Goal: Task Accomplishment & Management: Manage account settings

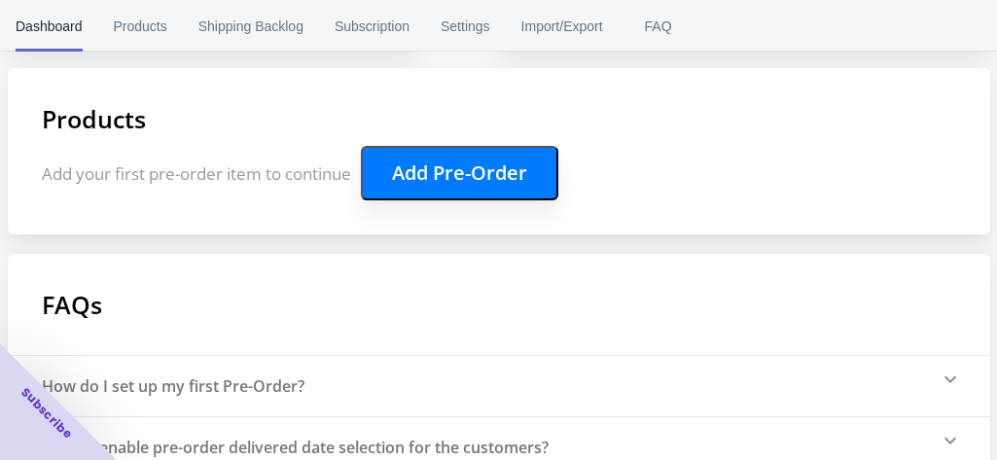
scroll to position [389, 0]
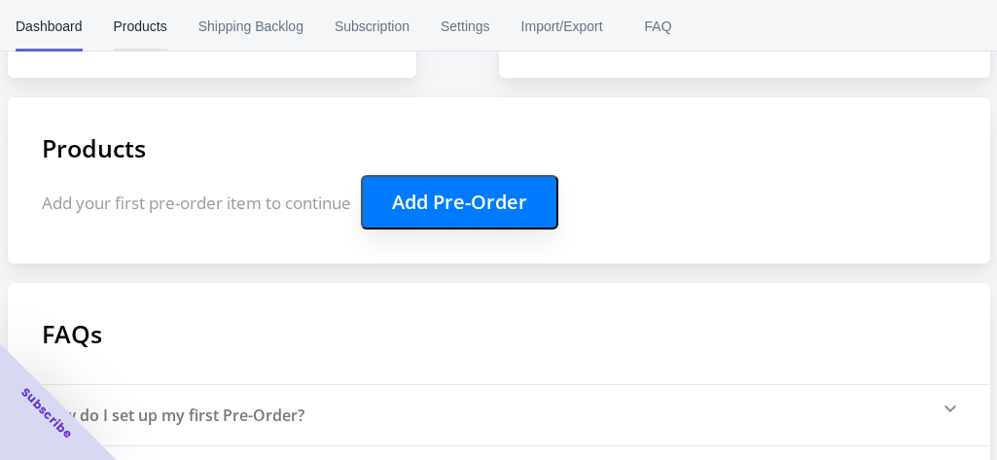
click at [148, 35] on span "Products" at bounding box center [140, 26] width 53 height 51
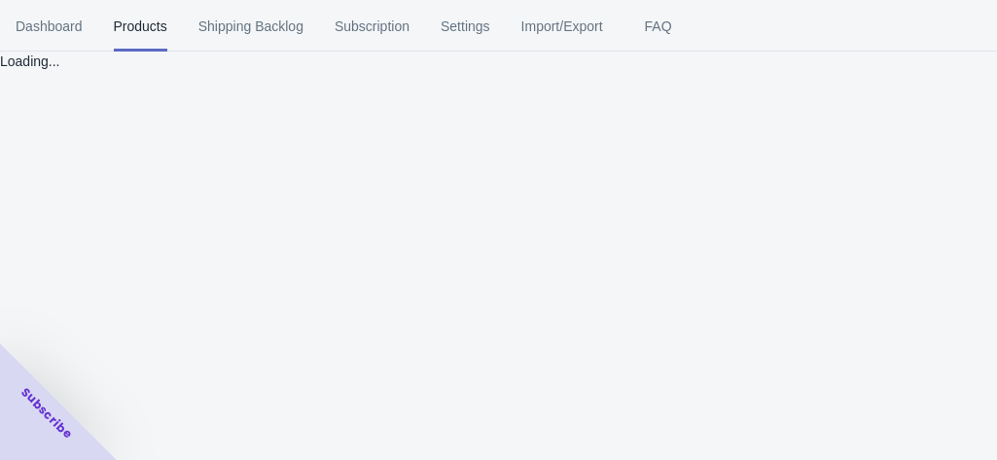
scroll to position [0, 0]
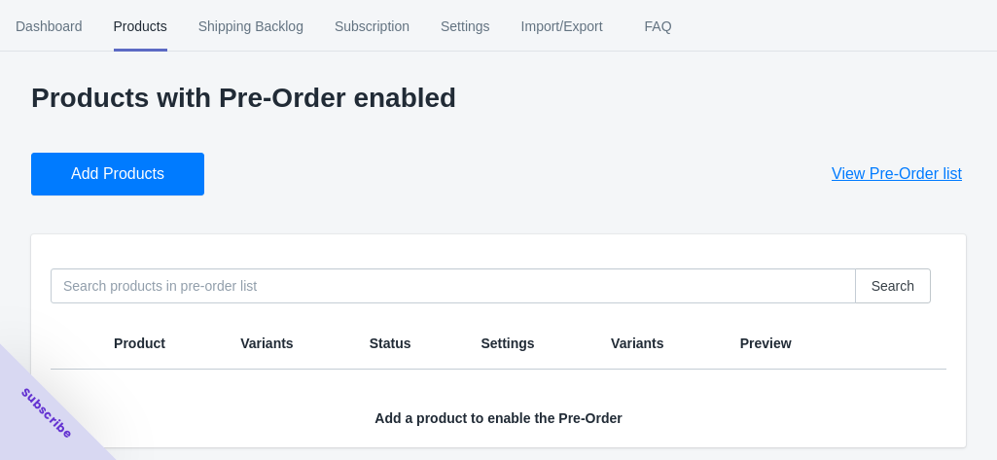
scroll to position [14, 0]
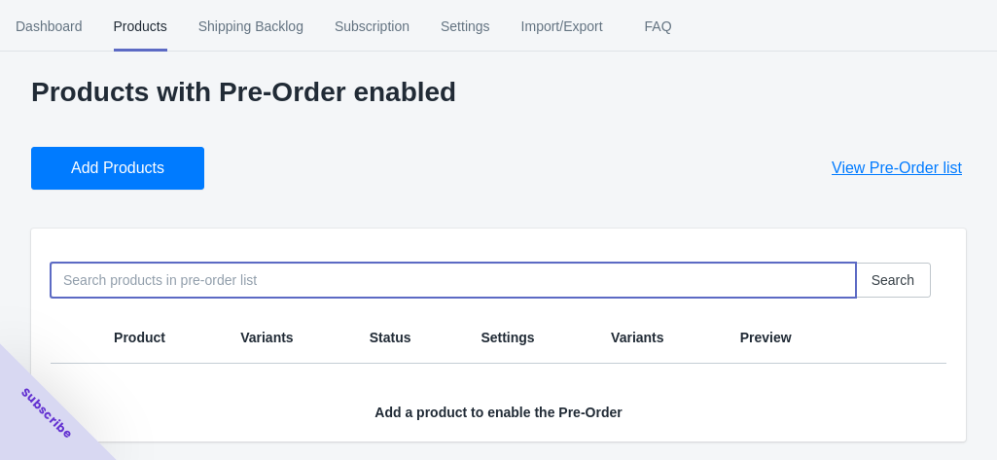
click at [243, 266] on input at bounding box center [453, 280] width 805 height 35
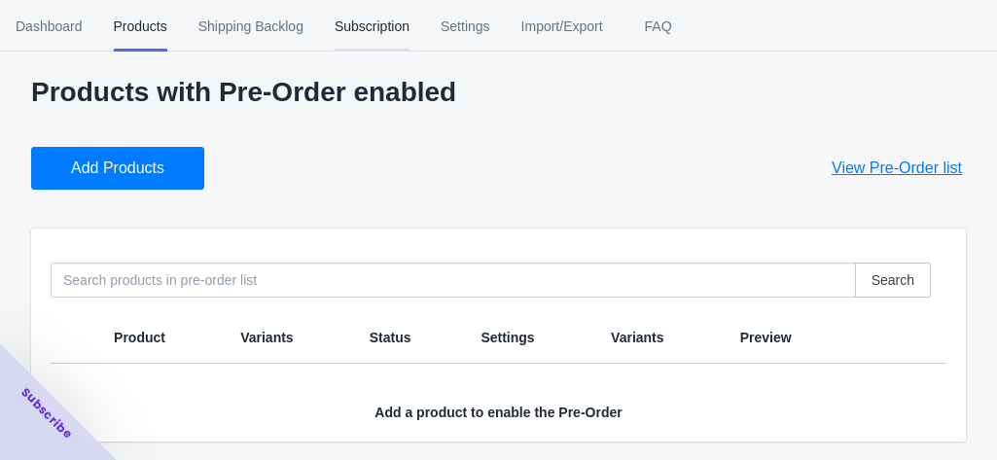
click at [328, 16] on button "Subscription" at bounding box center [372, 26] width 106 height 51
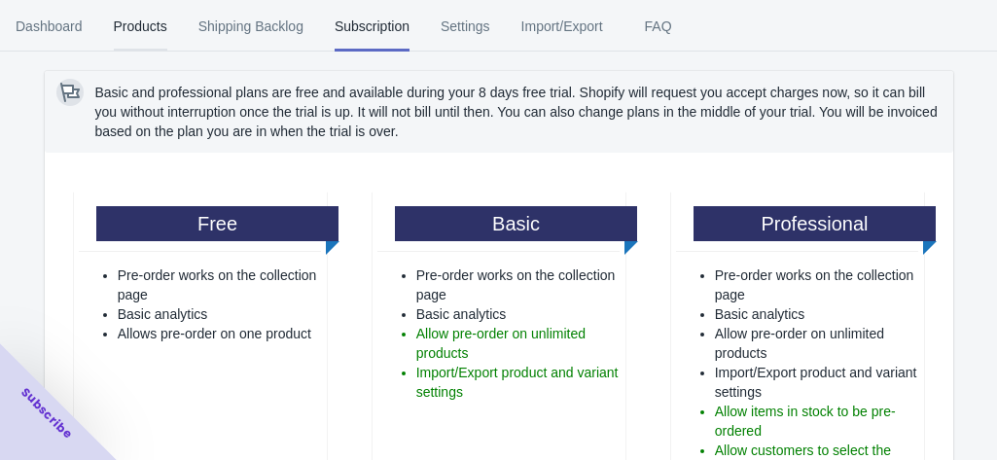
click at [161, 44] on span "Products" at bounding box center [140, 26] width 53 height 51
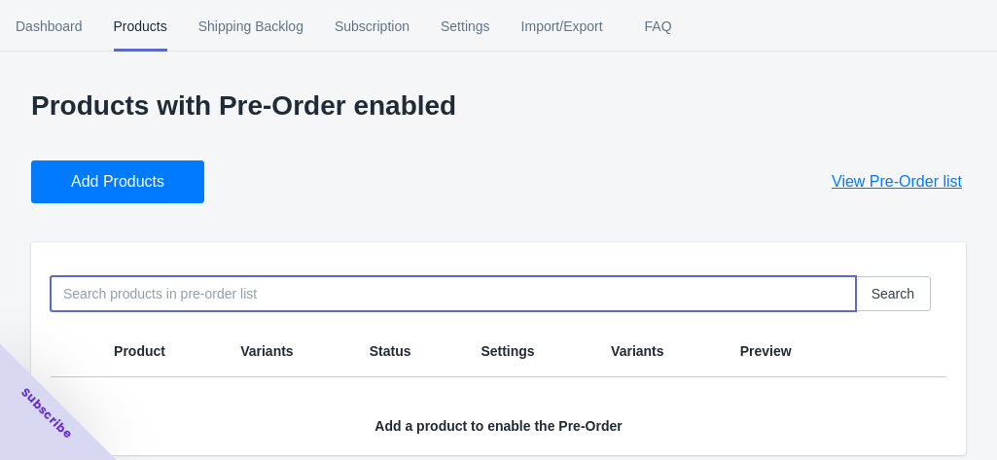
click at [222, 287] on input at bounding box center [453, 293] width 805 height 35
click at [140, 162] on button "Add Products" at bounding box center [117, 181] width 173 height 43
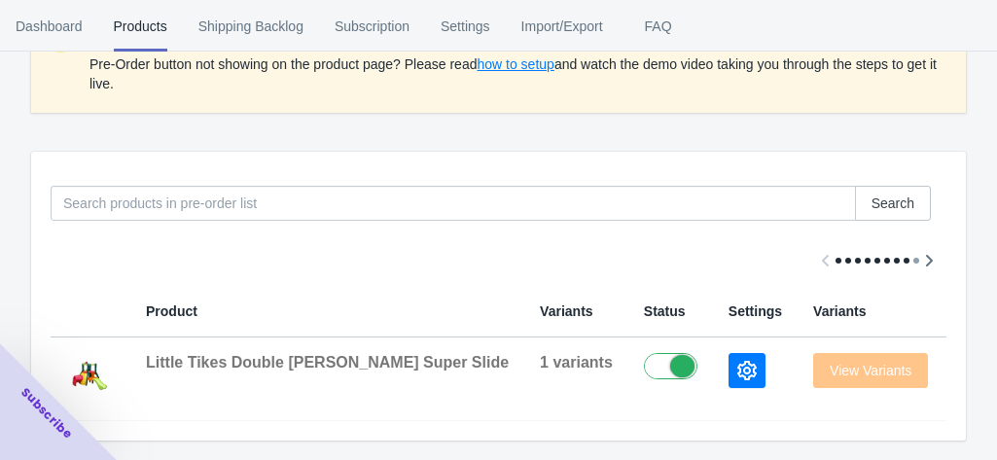
scroll to position [245, 0]
click at [959, 355] on icon "button" at bounding box center [968, 363] width 19 height 16
click at [737, 361] on icon "button" at bounding box center [746, 370] width 19 height 19
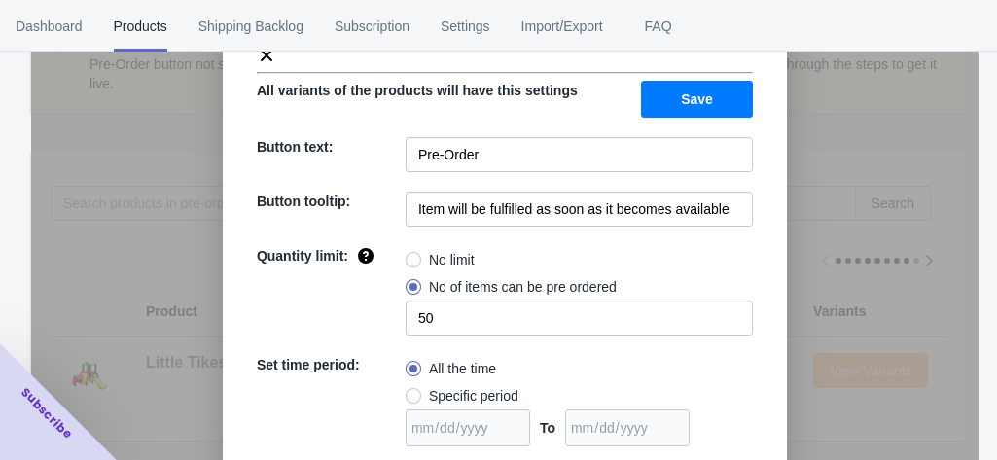
scroll to position [194, 0]
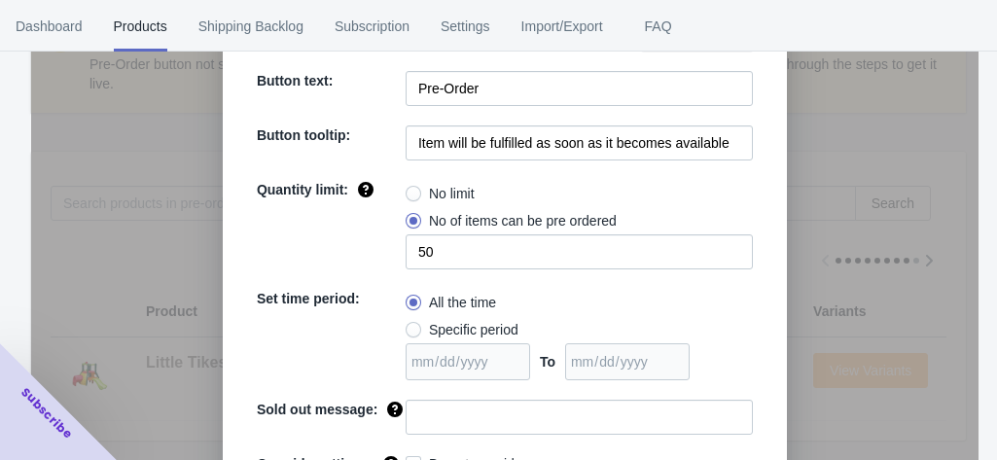
click at [429, 194] on span "No limit" at bounding box center [452, 193] width 46 height 19
click at [411, 190] on input "No limit" at bounding box center [410, 189] width 1 height 1
radio input "true"
click at [412, 214] on span at bounding box center [414, 221] width 16 height 16
click at [411, 216] on input "No of items can be pre ordered" at bounding box center [410, 216] width 1 height 1
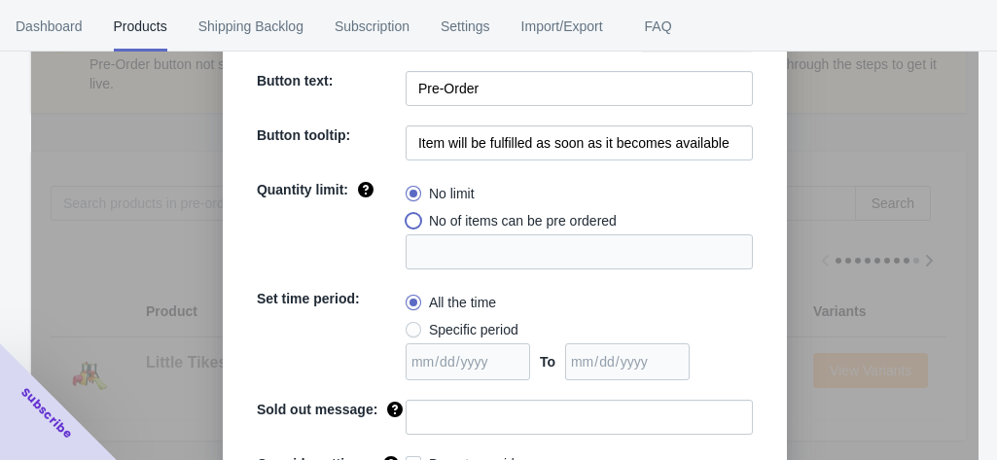
radio input "true"
type input "1"
click at [429, 197] on span "No limit" at bounding box center [452, 193] width 46 height 19
click at [411, 190] on input "No limit" at bounding box center [410, 189] width 1 height 1
radio input "true"
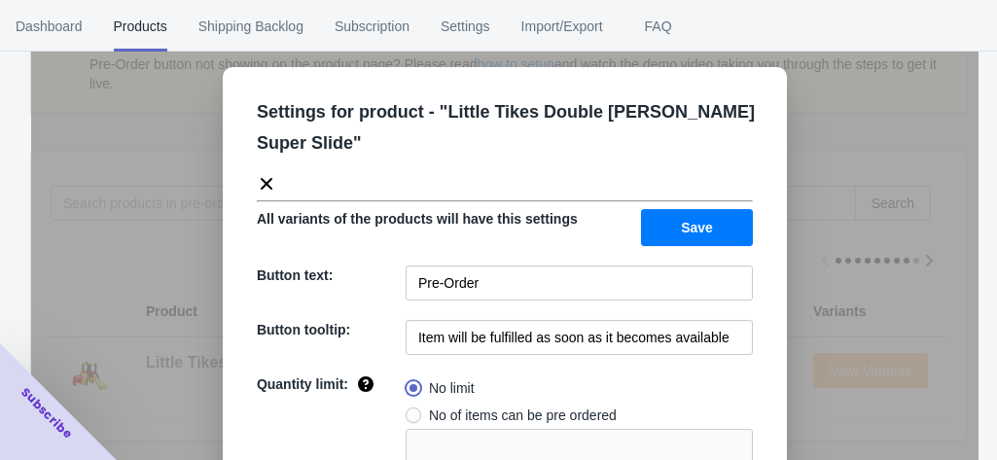
scroll to position [0, 0]
click at [705, 224] on span "Save" at bounding box center [697, 228] width 32 height 16
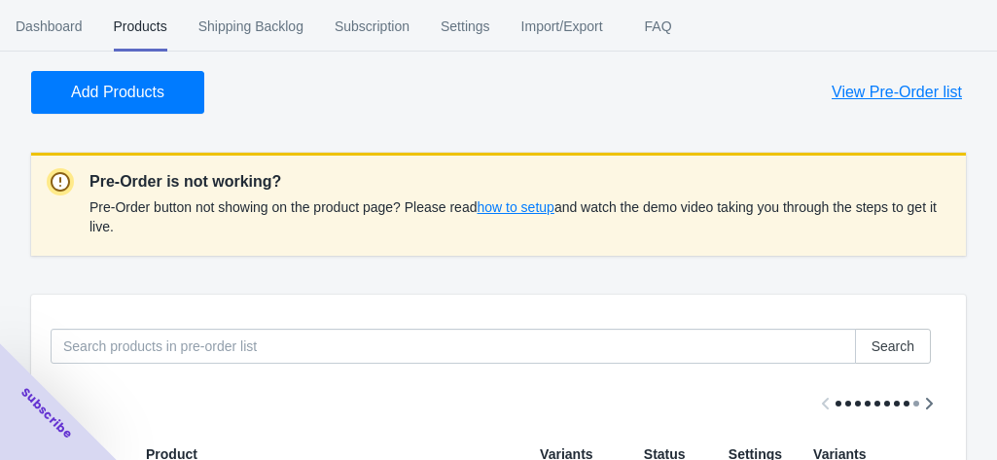
scroll to position [51, 0]
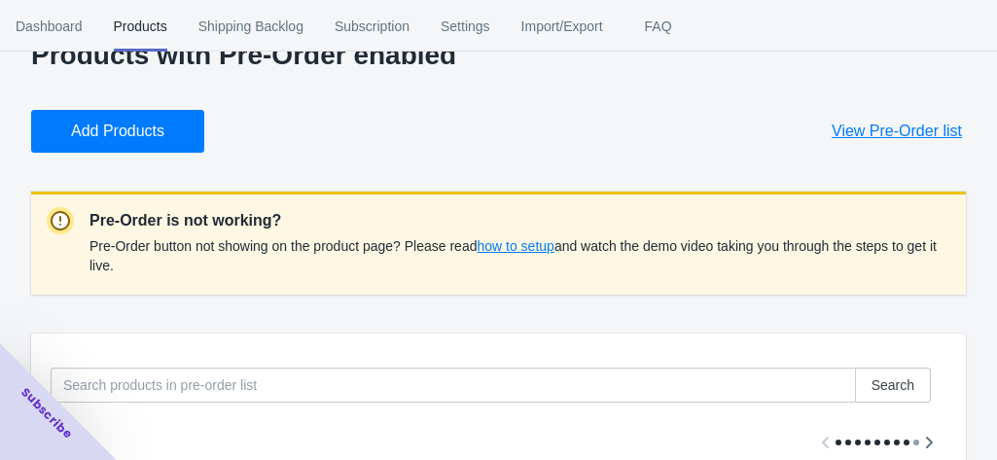
click at [532, 246] on span "how to setup" at bounding box center [514, 246] width 77 height 16
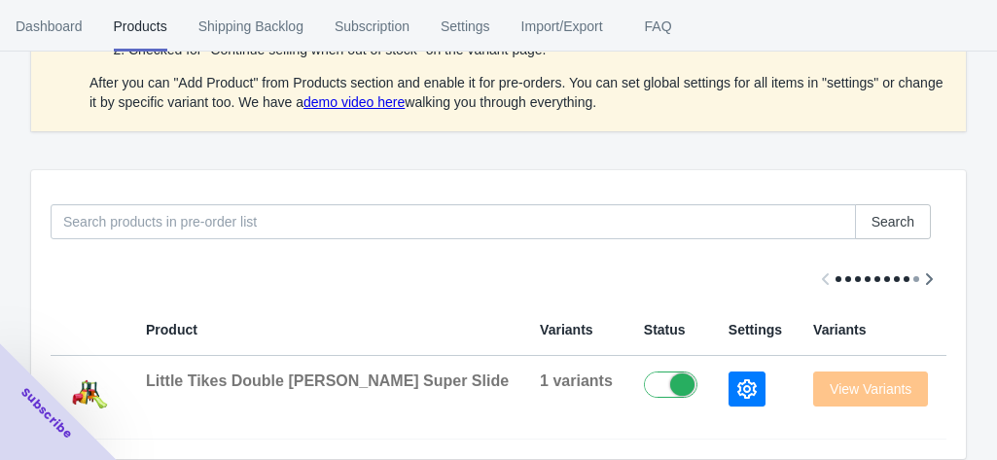
scroll to position [408, 0]
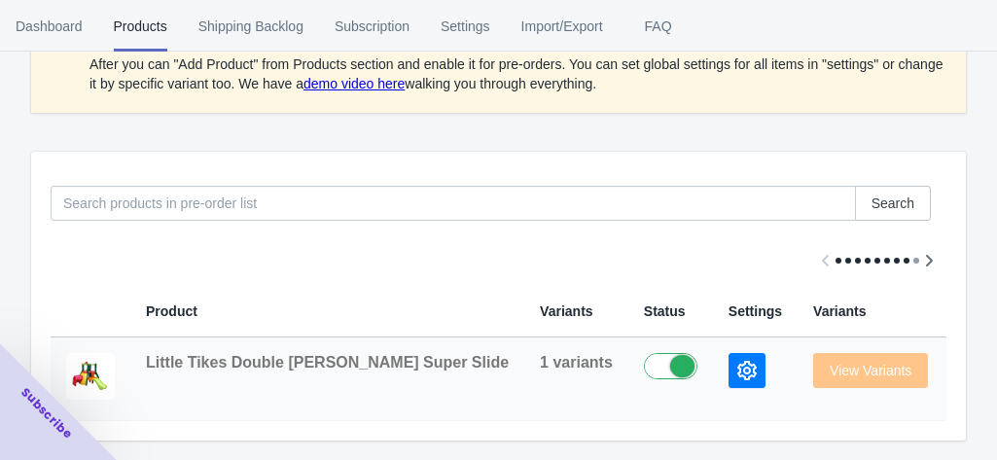
click at [737, 361] on icon "button" at bounding box center [746, 370] width 19 height 19
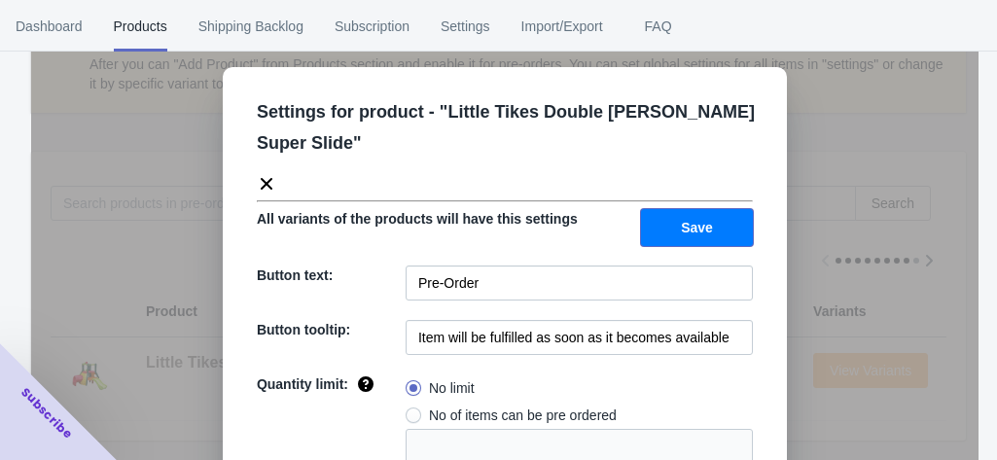
click at [681, 232] on span "Save" at bounding box center [697, 228] width 32 height 16
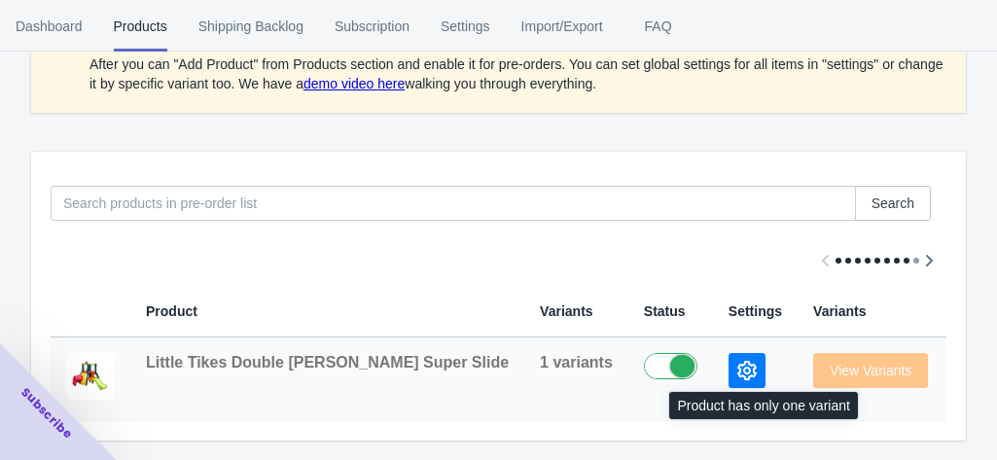
click at [813, 363] on span "View Variants" at bounding box center [870, 371] width 115 height 16
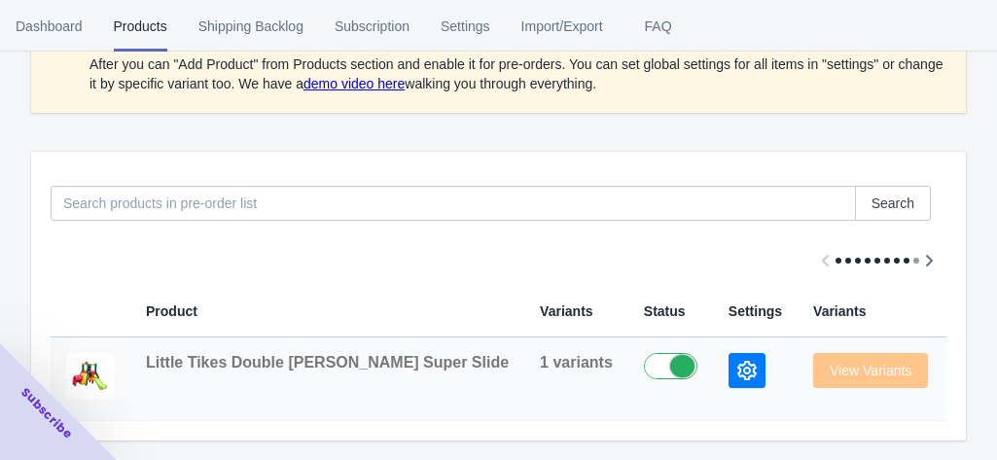
click at [959, 355] on icon "button" at bounding box center [968, 363] width 19 height 16
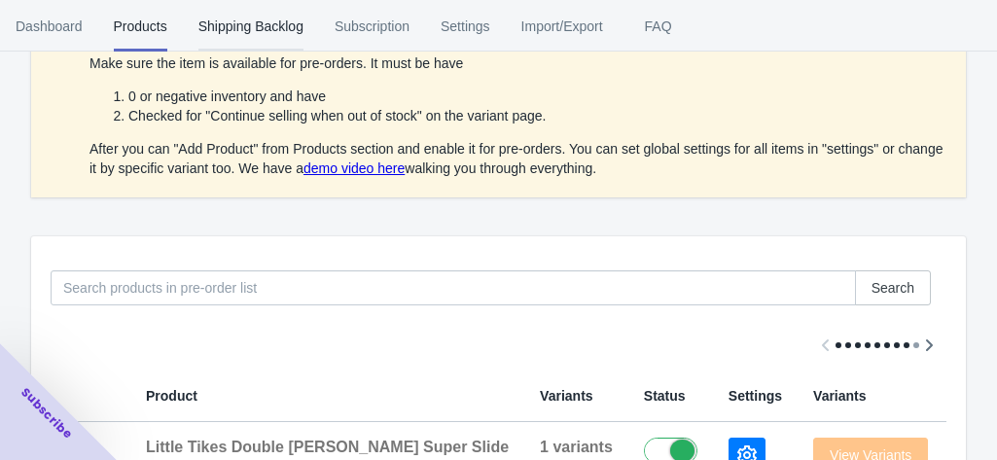
click at [286, 20] on span "Shipping Backlog" at bounding box center [250, 26] width 105 height 51
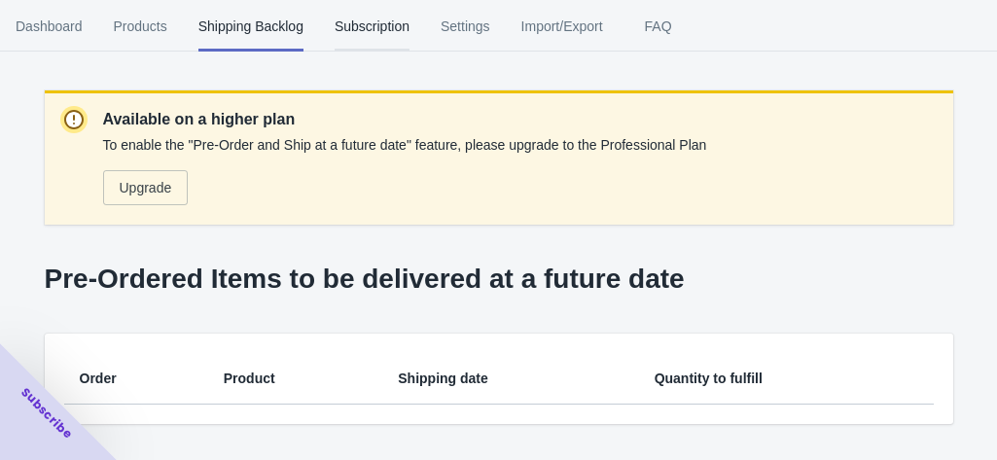
scroll to position [2, 0]
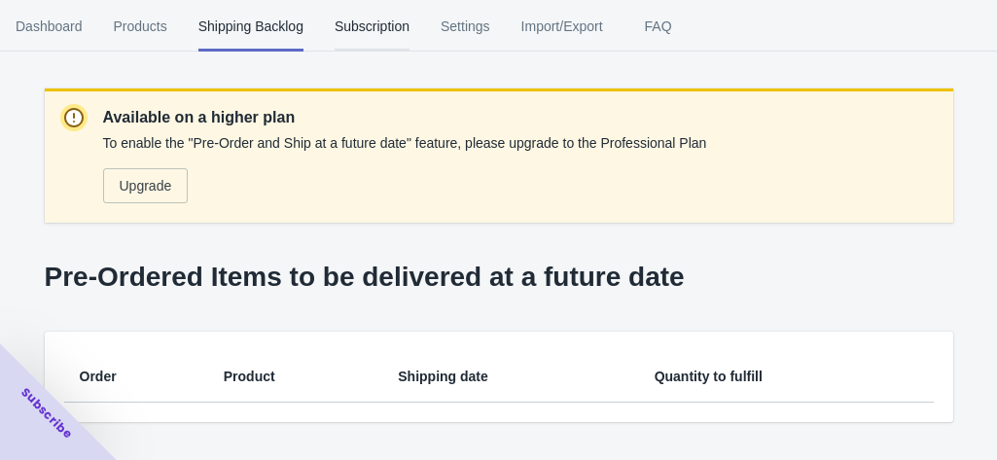
click at [368, 18] on span "Subscription" at bounding box center [372, 26] width 75 height 51
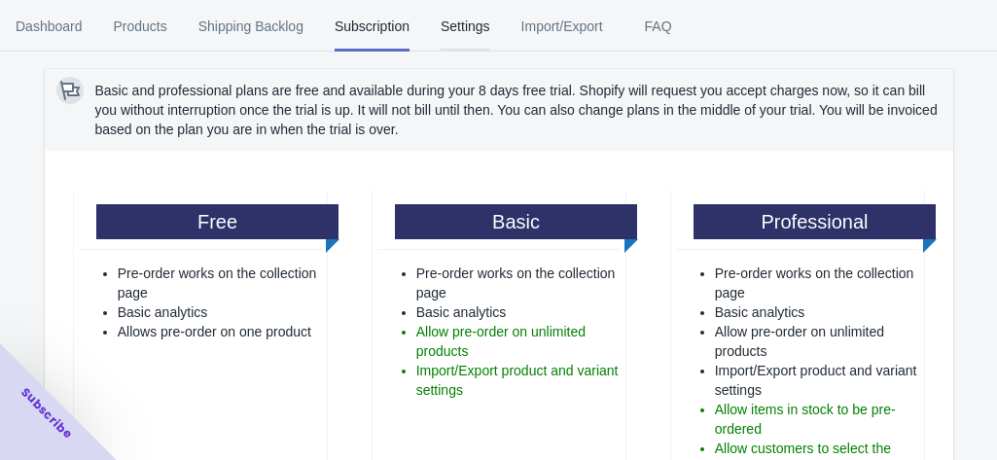
click at [469, 28] on span "Settings" at bounding box center [466, 26] width 50 height 51
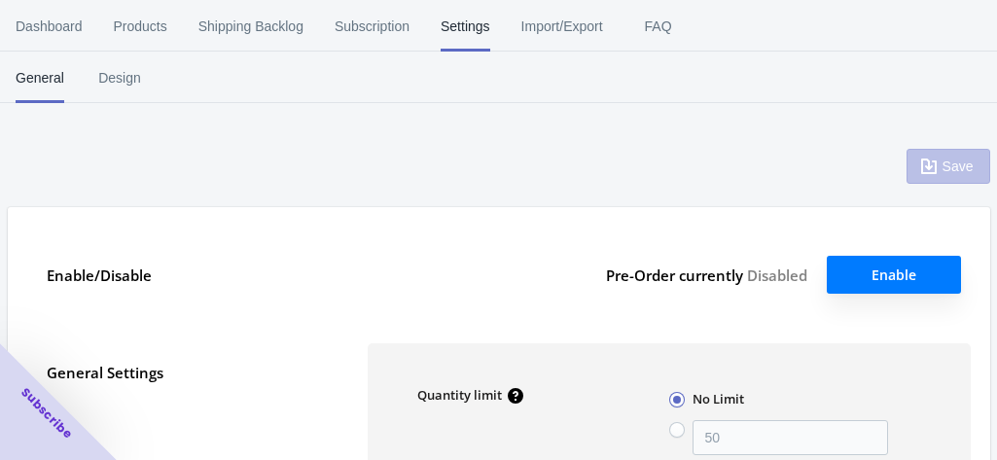
type input "50"
type textarea "Inventory level is <qty>. Some of the items will be pre-ordered."
type textarea "Only <qty> items left in stock."
type textarea "A maximum of <qty> products can be pre ordered."
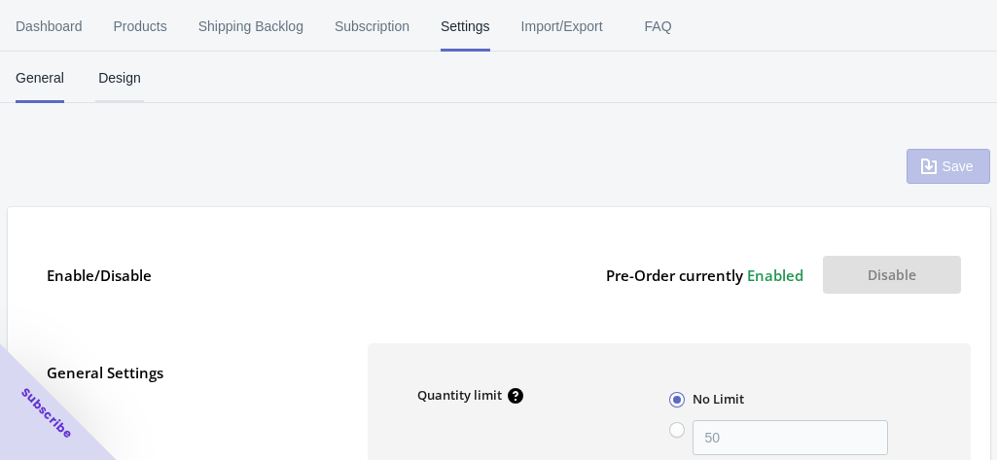
click at [130, 84] on span "Design" at bounding box center [119, 78] width 49 height 51
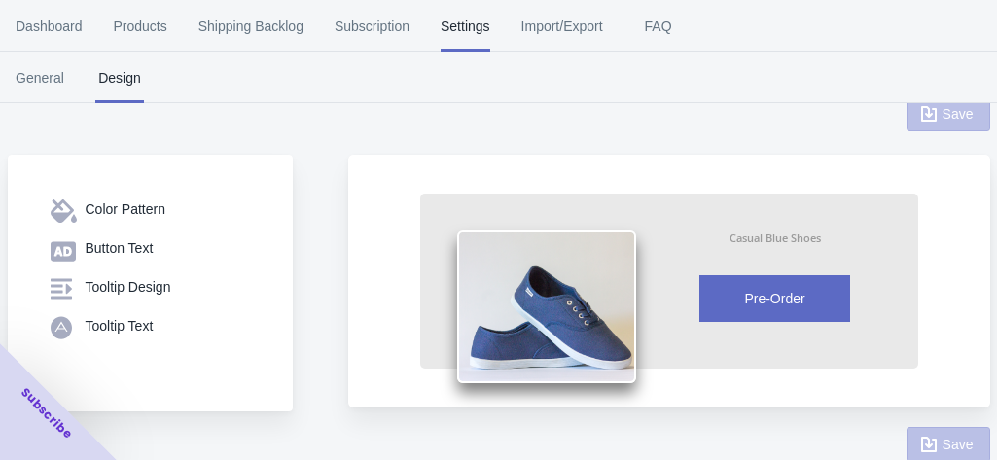
scroll to position [80, 0]
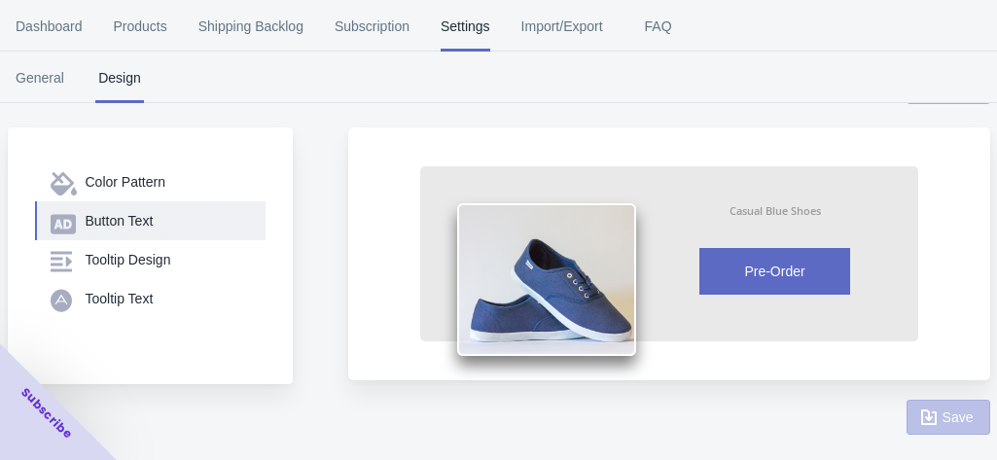
click at [107, 219] on div "Button Text" at bounding box center [168, 220] width 164 height 19
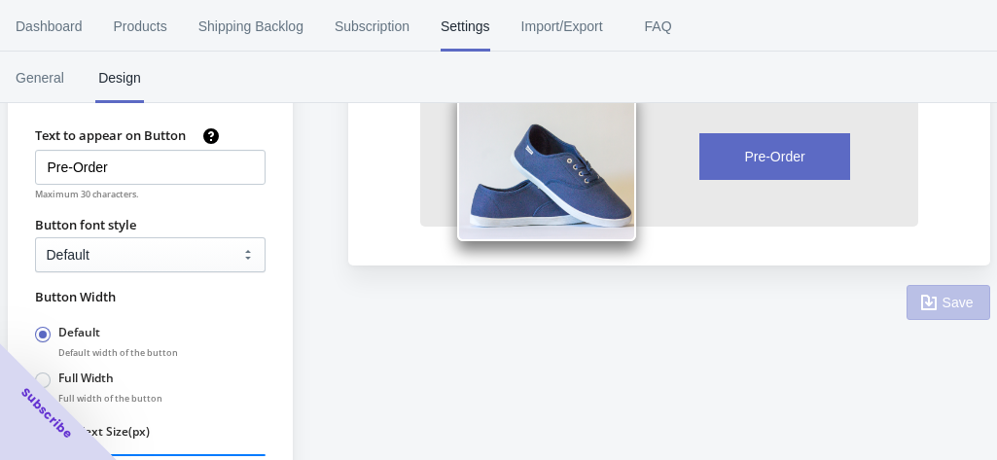
scroll to position [292, 0]
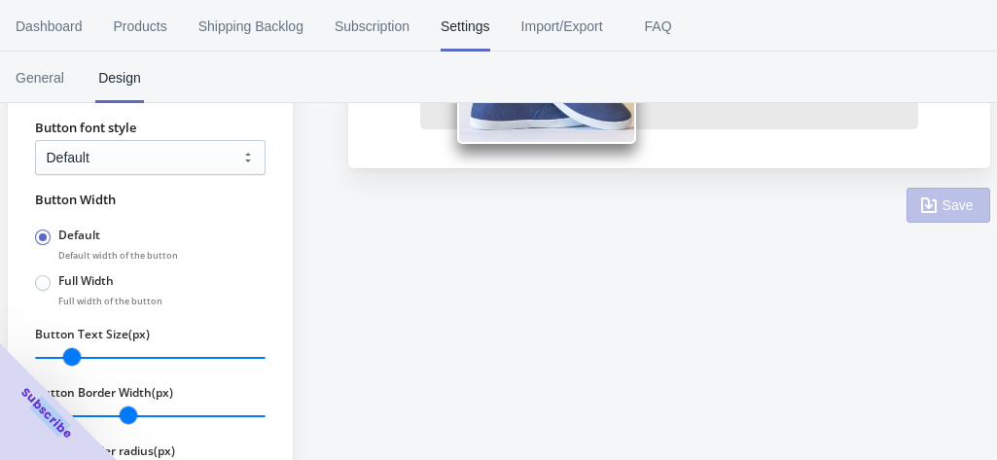
drag, startPoint x: 68, startPoint y: 350, endPoint x: 105, endPoint y: 347, distance: 37.1
click at [105, 347] on div "Subscribe" at bounding box center [58, 401] width 117 height 117
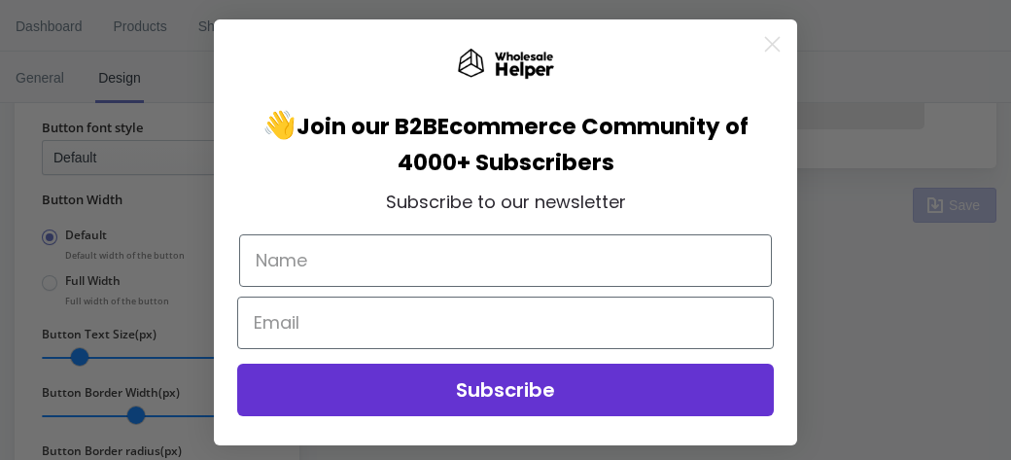
click at [759, 53] on circle "Close dialog" at bounding box center [773, 44] width 32 height 32
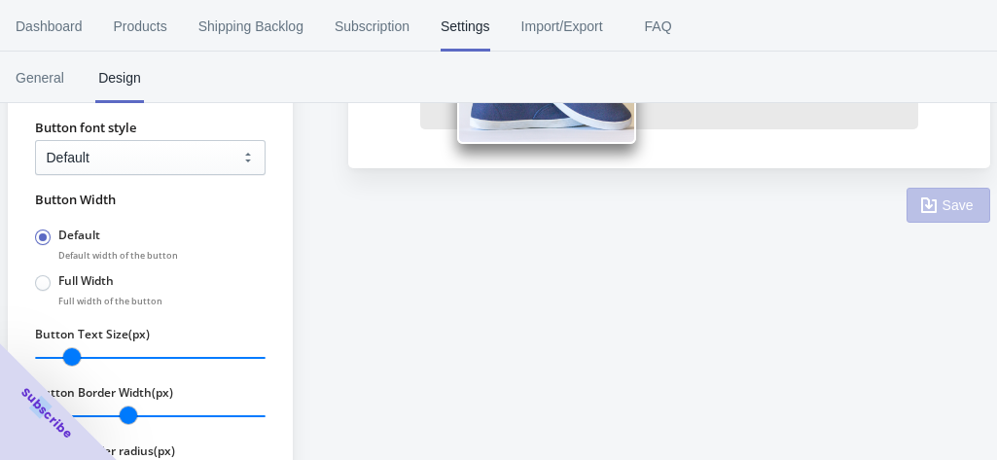
drag, startPoint x: 71, startPoint y: 355, endPoint x: 80, endPoint y: 345, distance: 13.1
click at [80, 345] on div "Subscribe" at bounding box center [58, 401] width 117 height 117
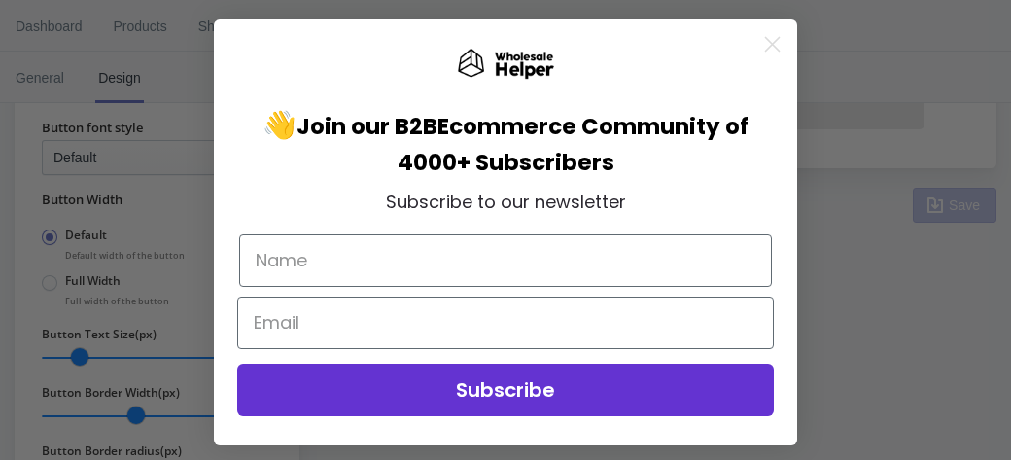
click at [762, 48] on circle "Close dialog" at bounding box center [773, 44] width 32 height 32
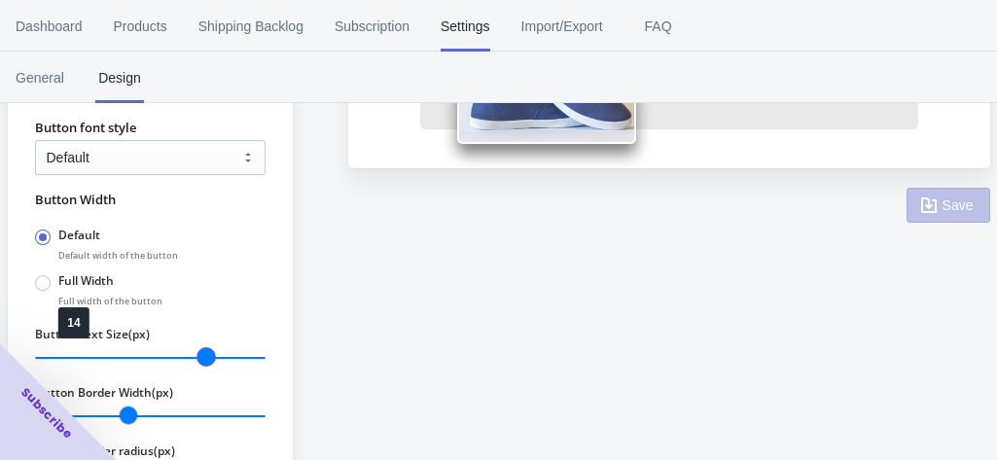
click at [206, 358] on input "Button Text Size(px)" at bounding box center [150, 357] width 230 height 25
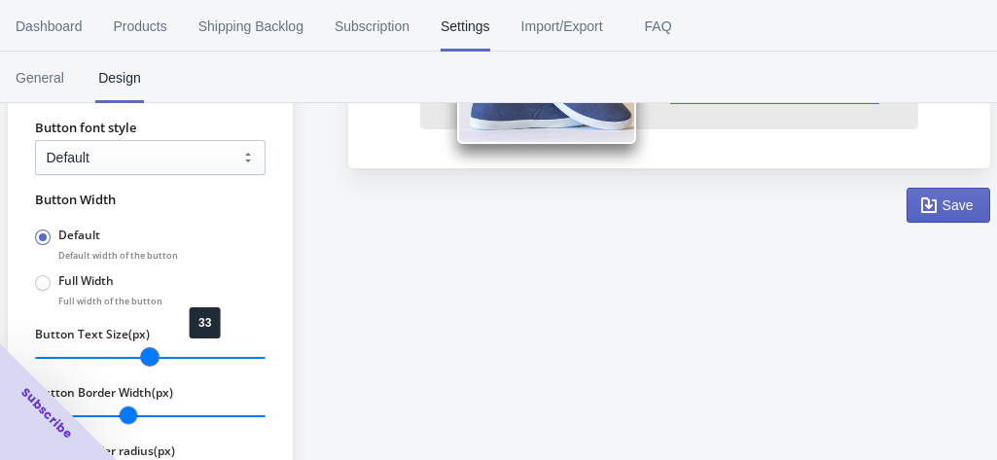
click at [152, 353] on input "Button Text Size(px)" at bounding box center [150, 357] width 230 height 25
type input "23"
click at [134, 356] on input "Button Text Size(px)" at bounding box center [150, 357] width 230 height 25
click at [116, 351] on div "Subscribe" at bounding box center [58, 401] width 117 height 117
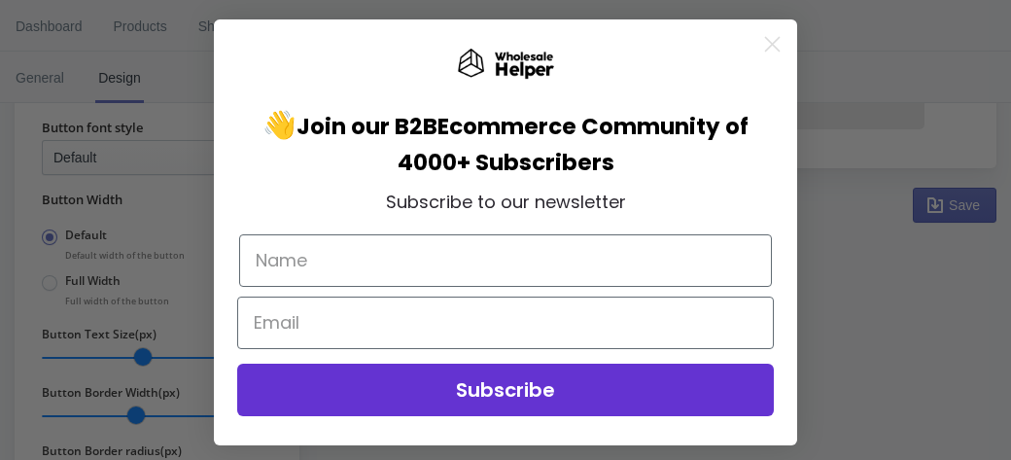
click at [762, 49] on circle "Close dialog" at bounding box center [773, 44] width 32 height 32
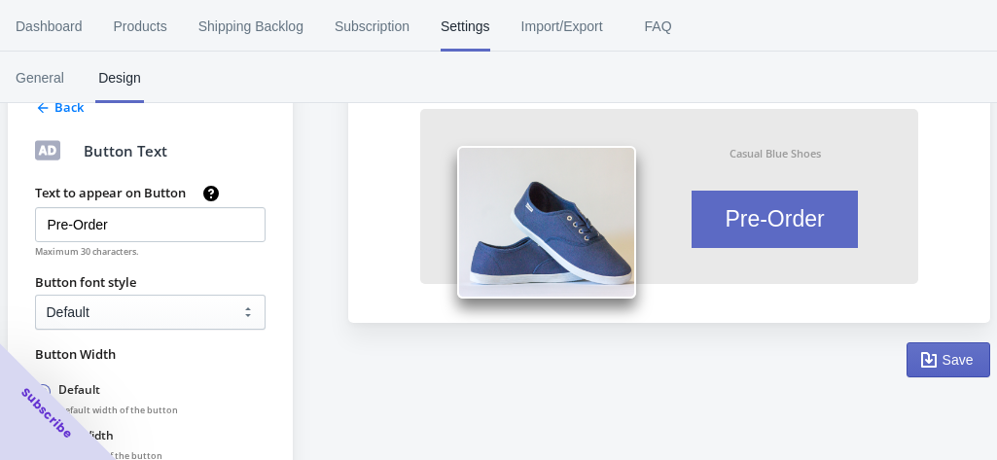
scroll to position [175, 0]
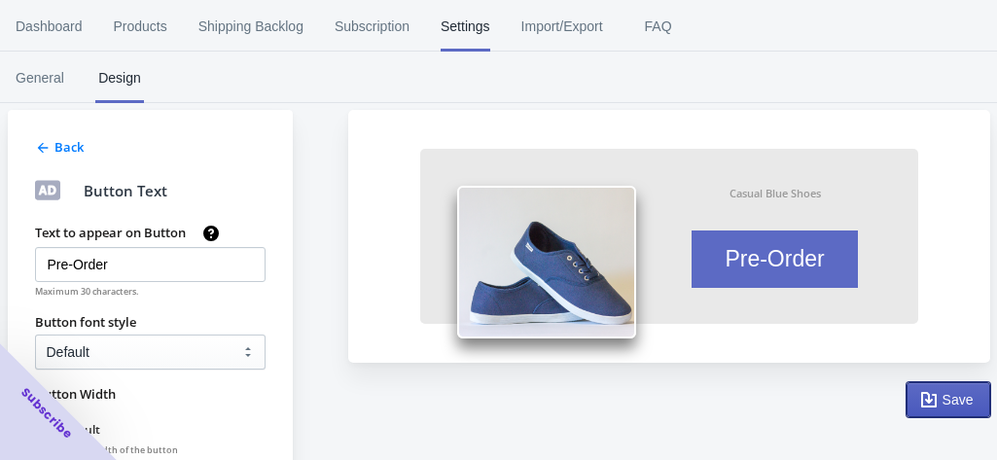
click at [935, 404] on icon "button" at bounding box center [928, 399] width 19 height 19
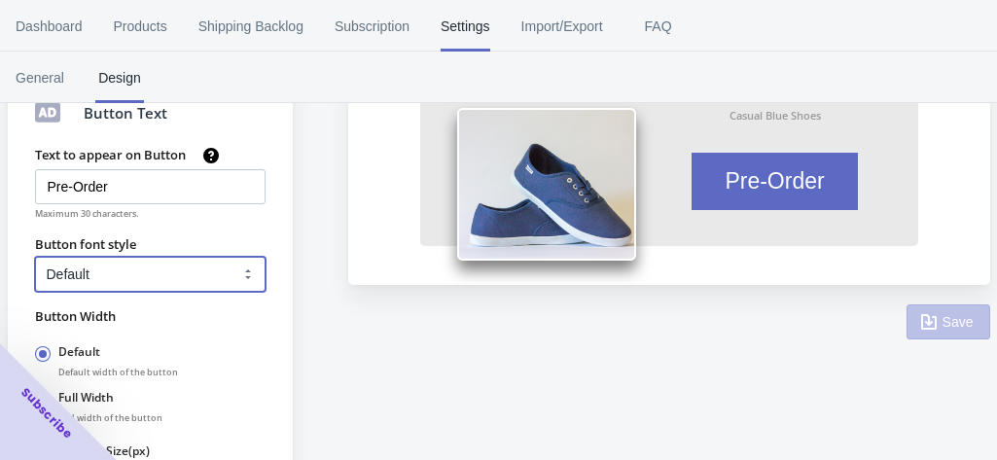
click at [175, 272] on select "Default Arial Times New Roman Courier Sans Serif" at bounding box center [150, 274] width 230 height 35
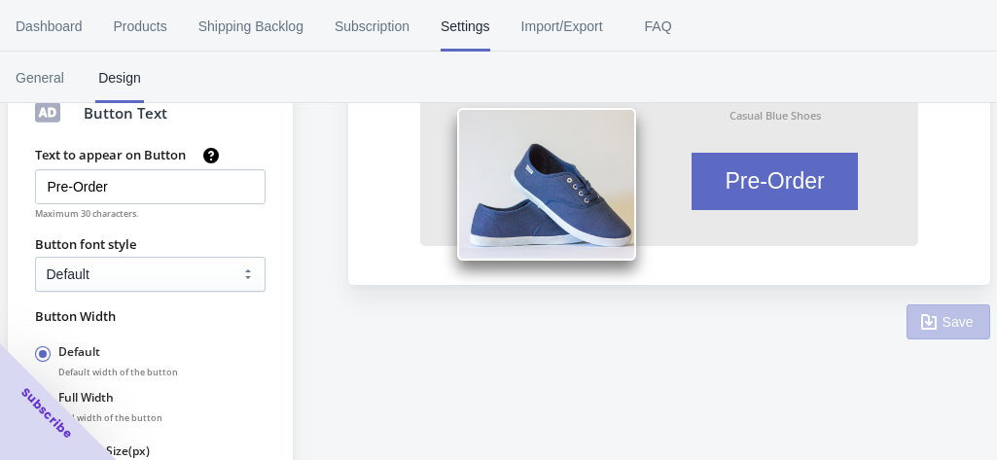
click at [374, 353] on div "Back Button Text Text to appear on Button Pre-Order Maximum 30 characters. Butt…" at bounding box center [489, 307] width 1002 height 707
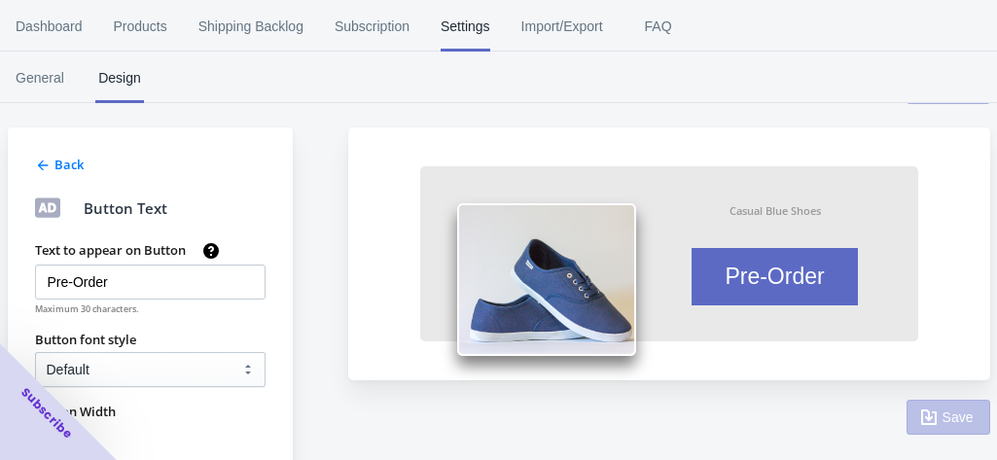
scroll to position [97, 0]
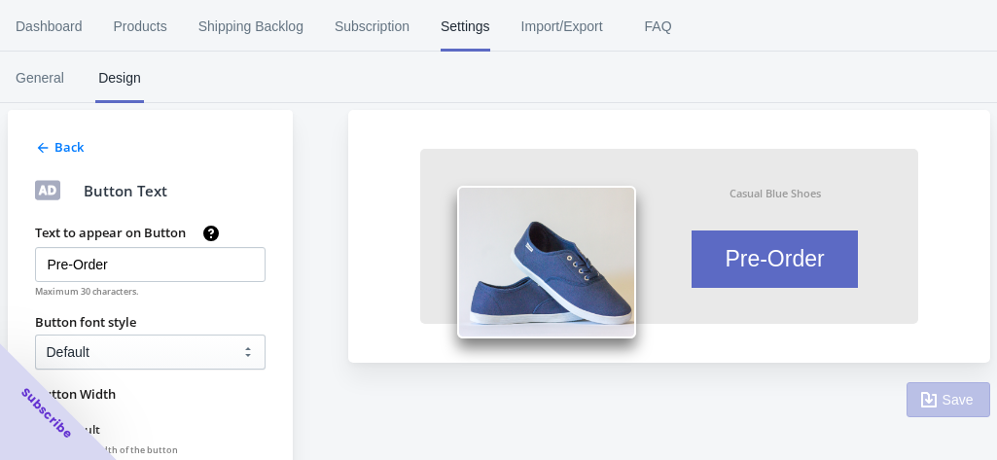
click at [115, 85] on span "Design" at bounding box center [119, 78] width 49 height 51
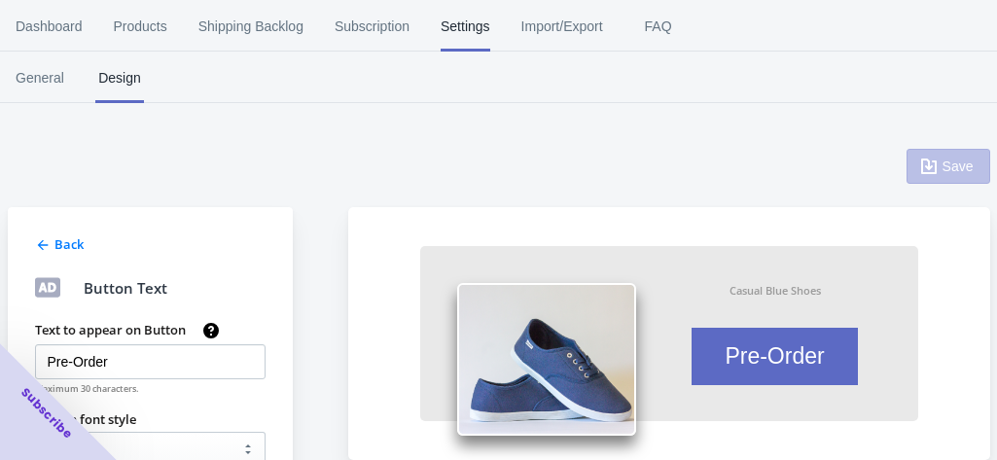
click at [115, 85] on span "Design" at bounding box center [119, 78] width 49 height 51
click at [64, 88] on button "General" at bounding box center [40, 78] width 80 height 51
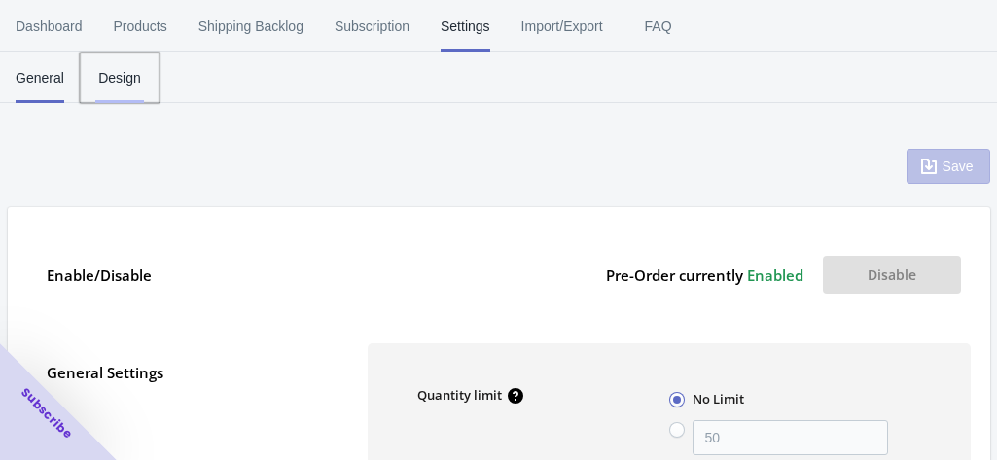
click at [114, 75] on span "Design" at bounding box center [119, 78] width 49 height 51
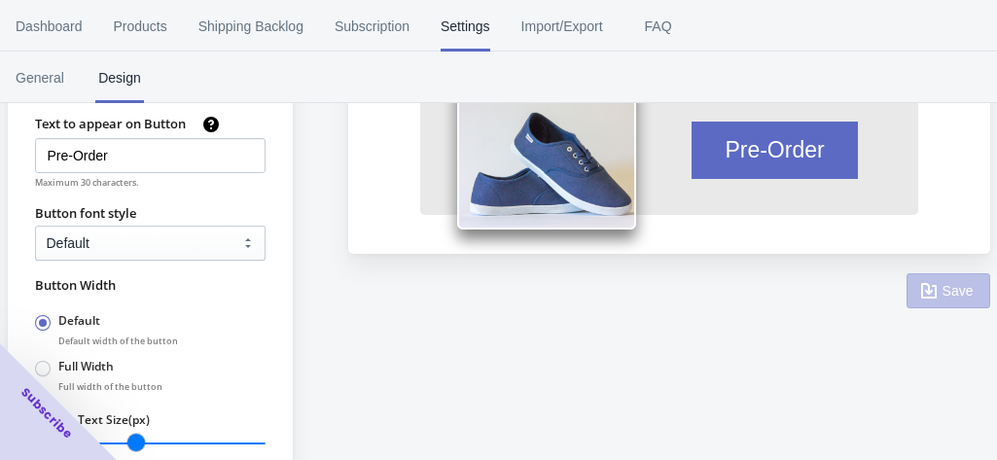
scroll to position [303, 0]
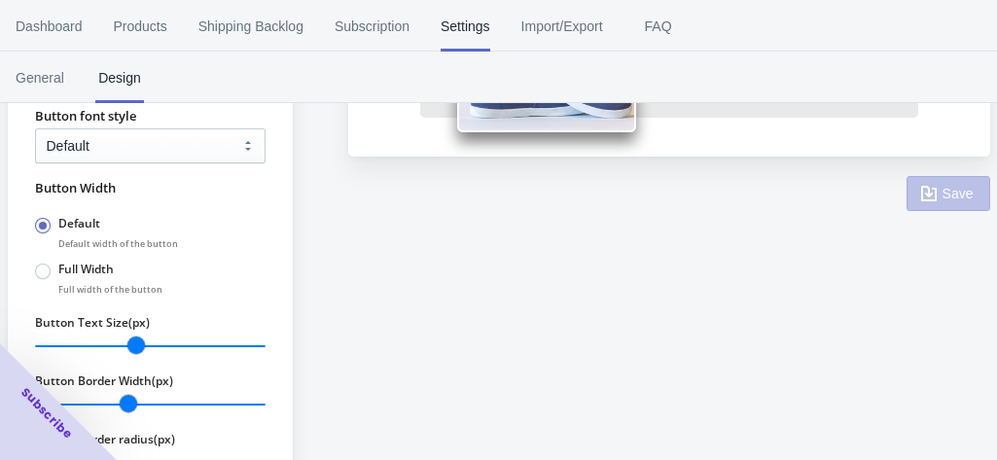
click at [49, 265] on span at bounding box center [43, 272] width 16 height 16
click at [41, 266] on input "Full Width" at bounding box center [40, 266] width 1 height 1
radio input "true"
radio input "false"
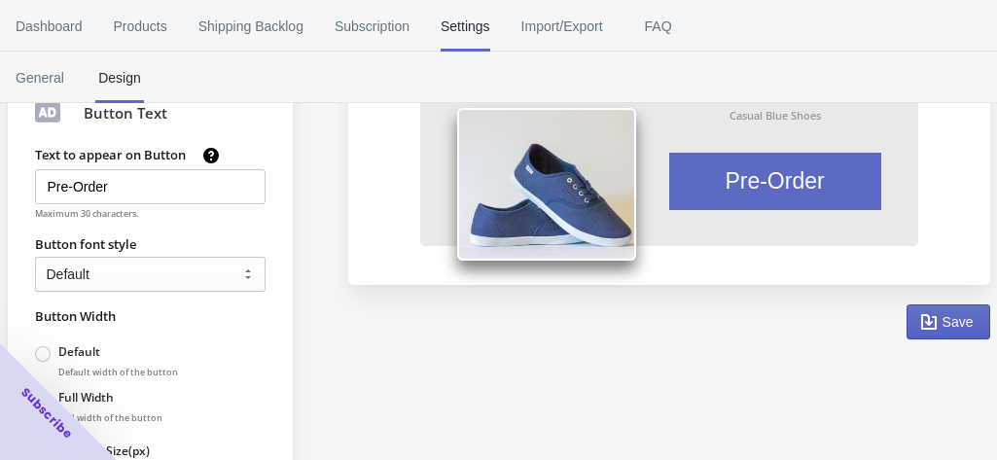
scroll to position [284, 0]
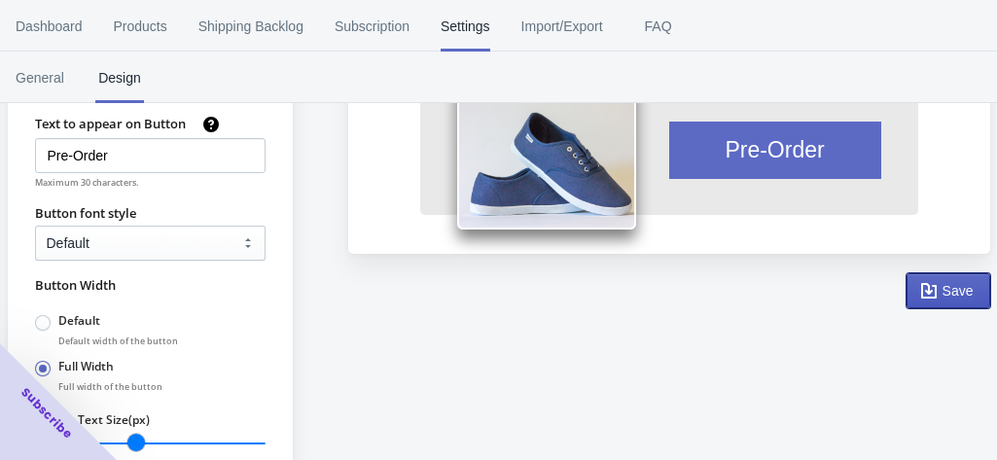
click at [951, 287] on span "Save" at bounding box center [957, 291] width 31 height 16
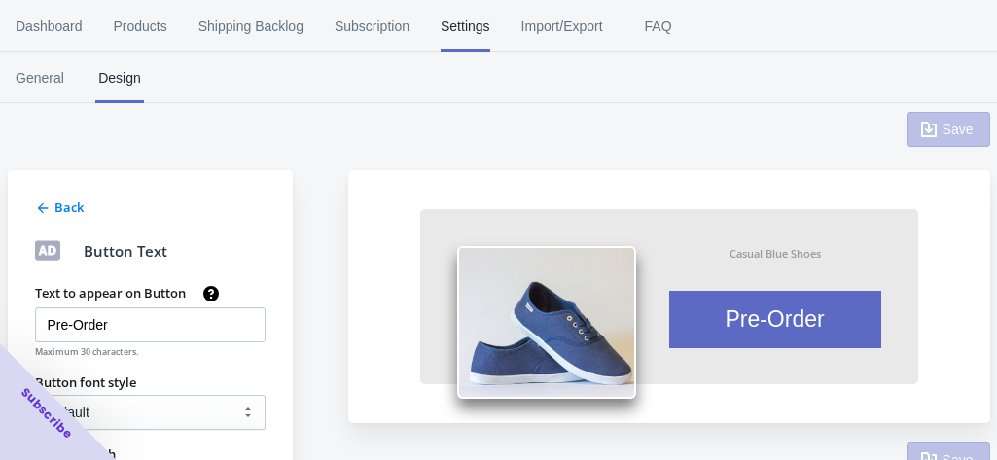
scroll to position [12, 0]
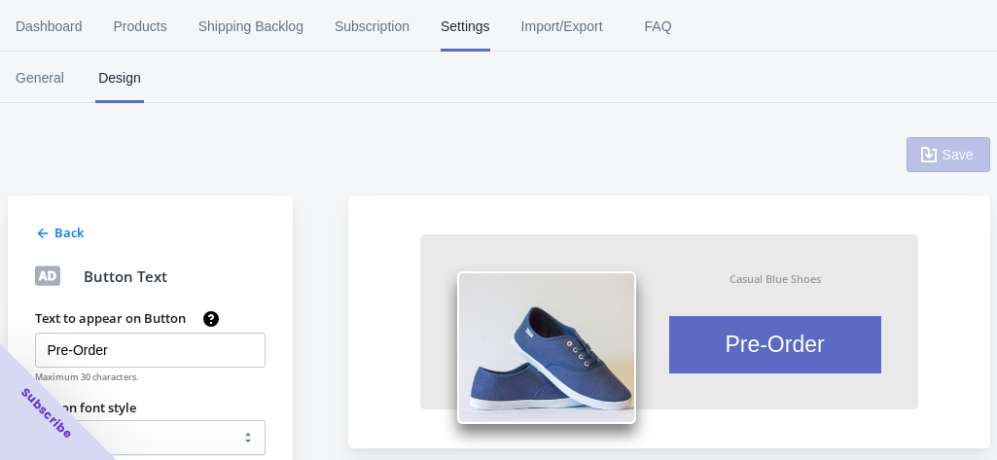
click at [35, 238] on icon at bounding box center [43, 234] width 16 height 16
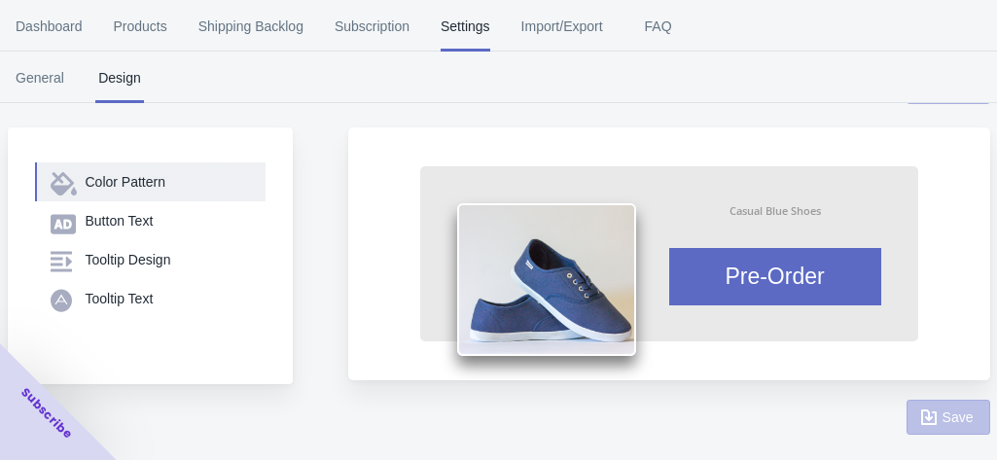
click at [123, 196] on button "Color Pattern" at bounding box center [150, 181] width 230 height 39
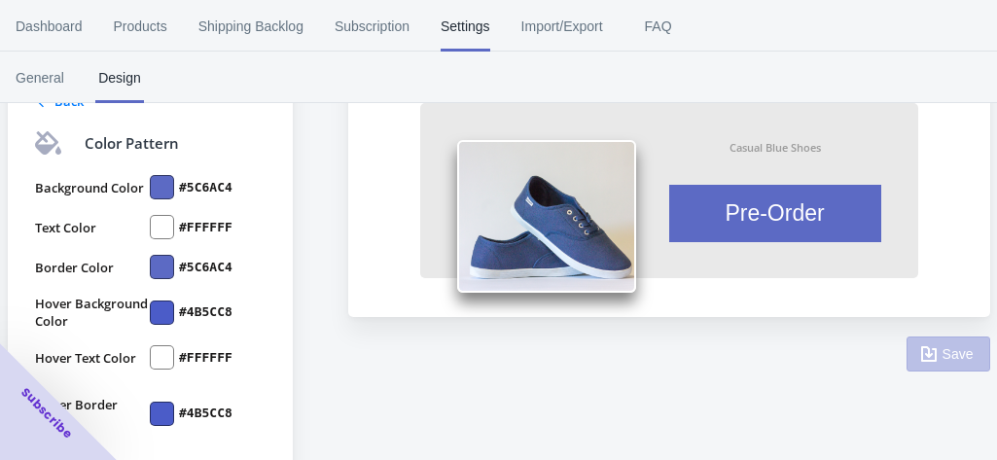
scroll to position [179, 0]
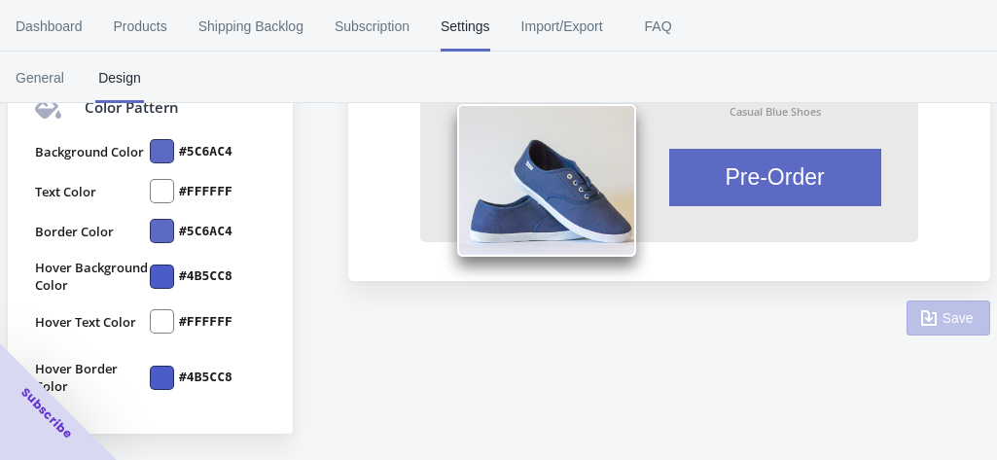
click at [150, 153] on div at bounding box center [162, 151] width 24 height 24
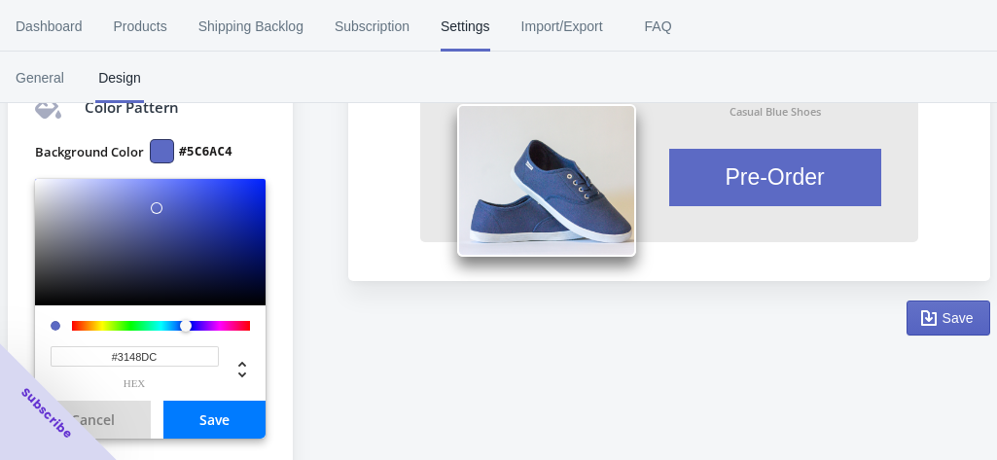
click at [214, 196] on div at bounding box center [150, 242] width 230 height 126
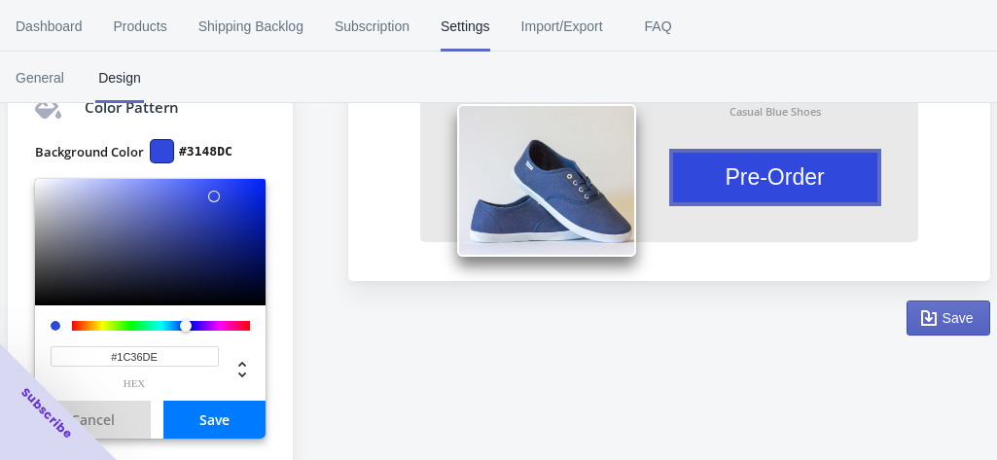
click at [235, 195] on div at bounding box center [150, 242] width 230 height 126
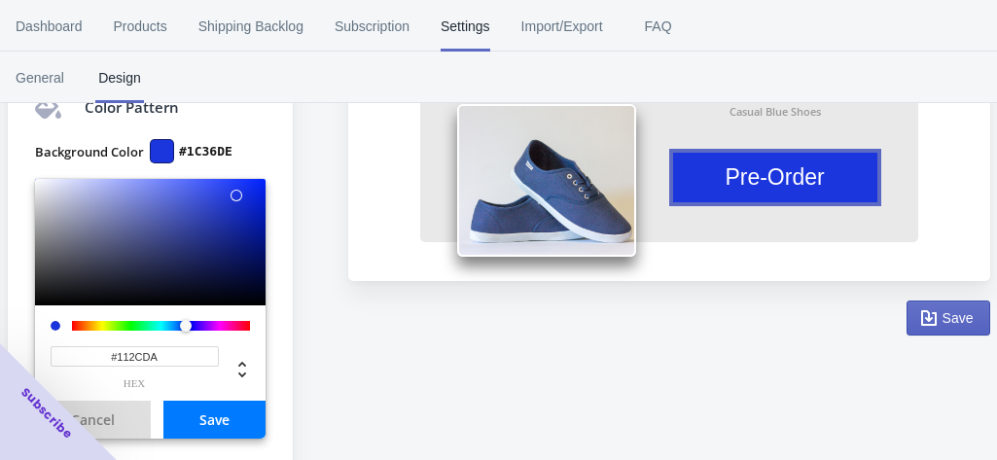
click at [247, 197] on div at bounding box center [242, 201] width 12 height 12
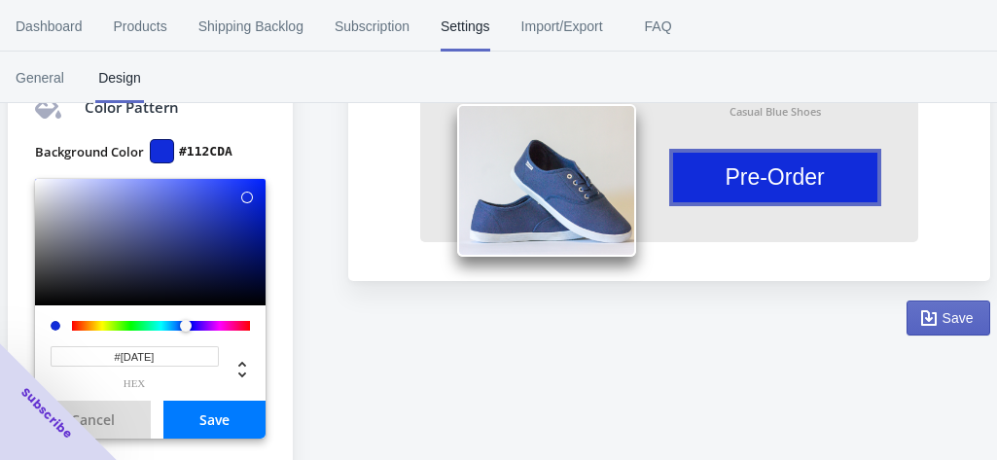
click at [242, 220] on div at bounding box center [150, 242] width 230 height 126
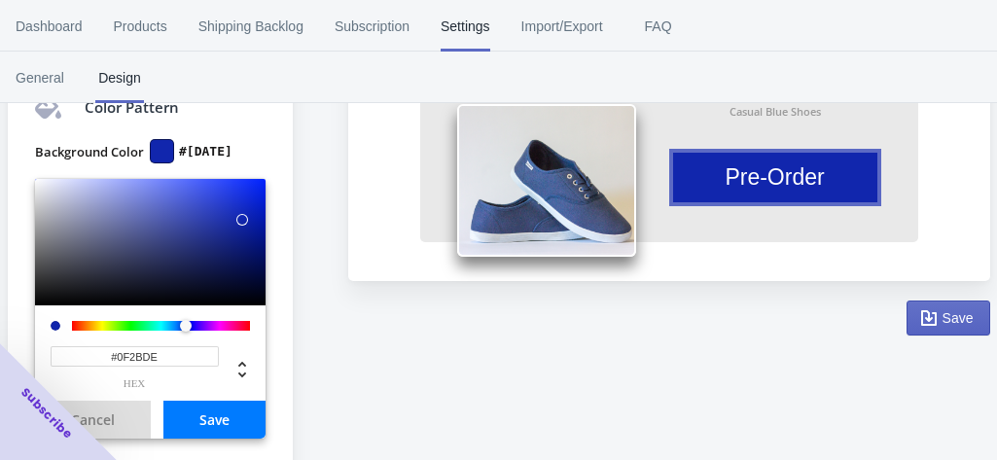
click at [249, 195] on div at bounding box center [150, 242] width 230 height 126
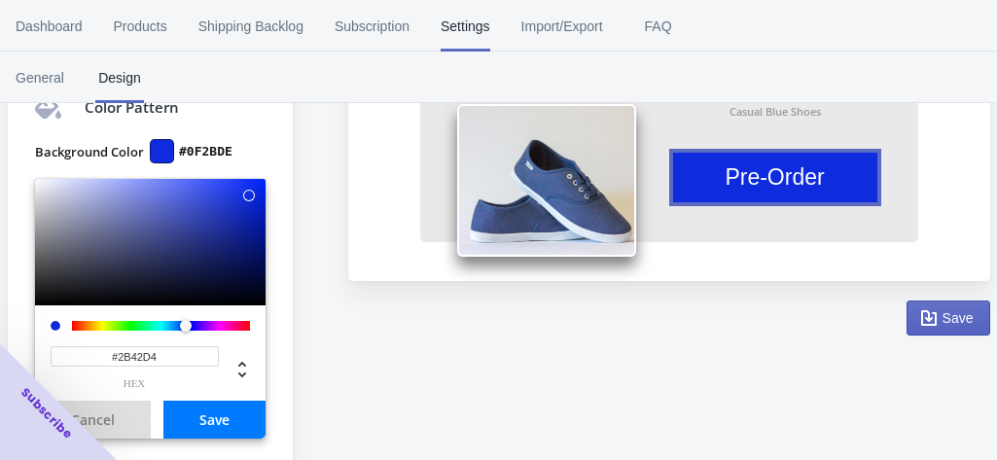
click at [218, 200] on div at bounding box center [150, 242] width 230 height 126
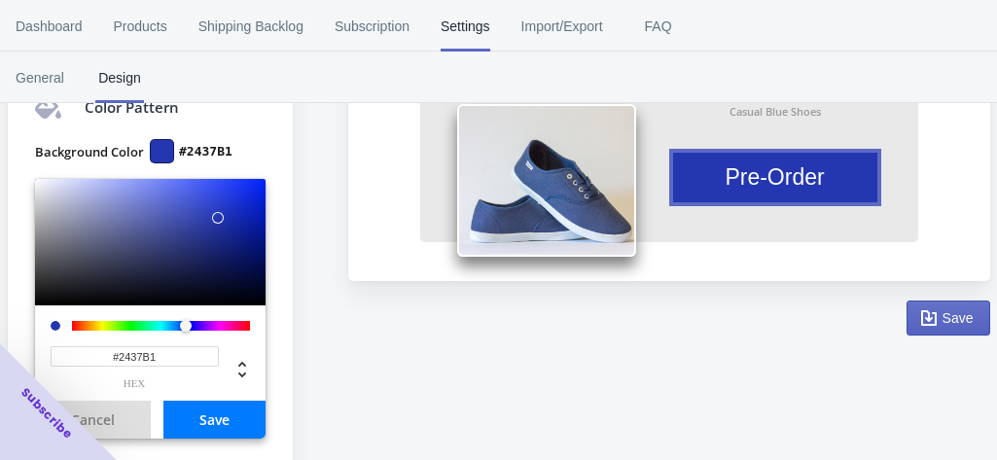
click at [218, 219] on div at bounding box center [150, 242] width 230 height 126
click at [243, 232] on div at bounding box center [150, 242] width 230 height 126
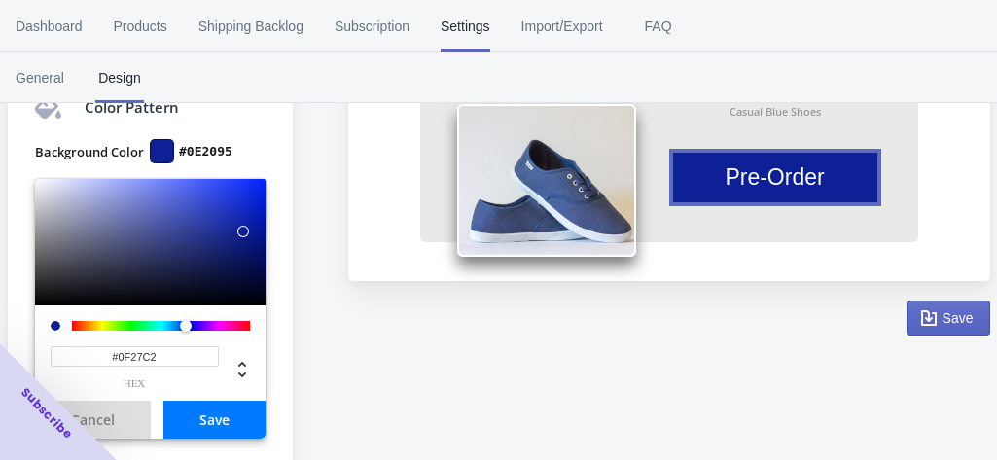
click at [247, 209] on div at bounding box center [150, 242] width 230 height 126
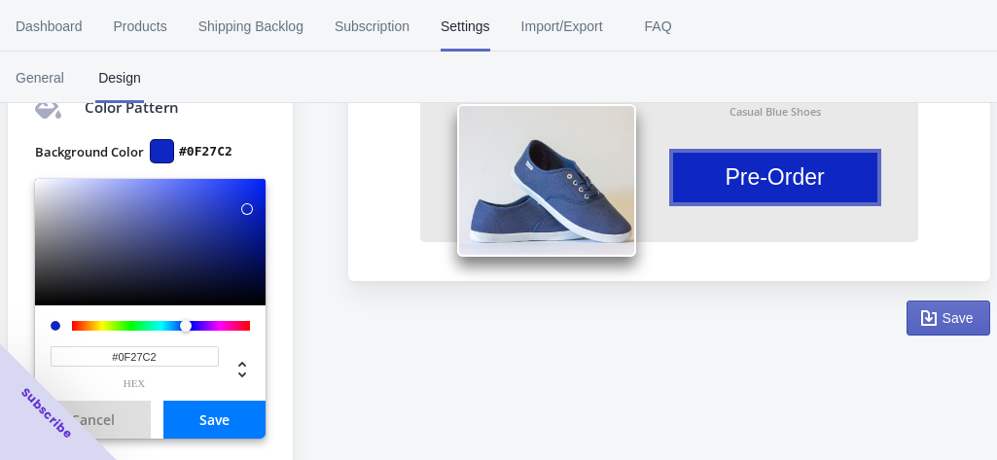
type input "#2C45E4"
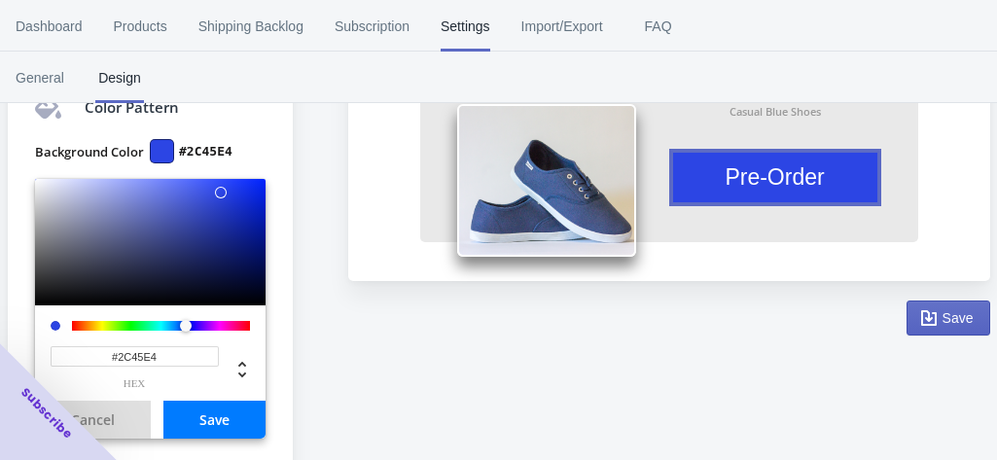
click at [220, 194] on div at bounding box center [150, 242] width 230 height 126
click at [958, 328] on button "Save" at bounding box center [948, 317] width 84 height 35
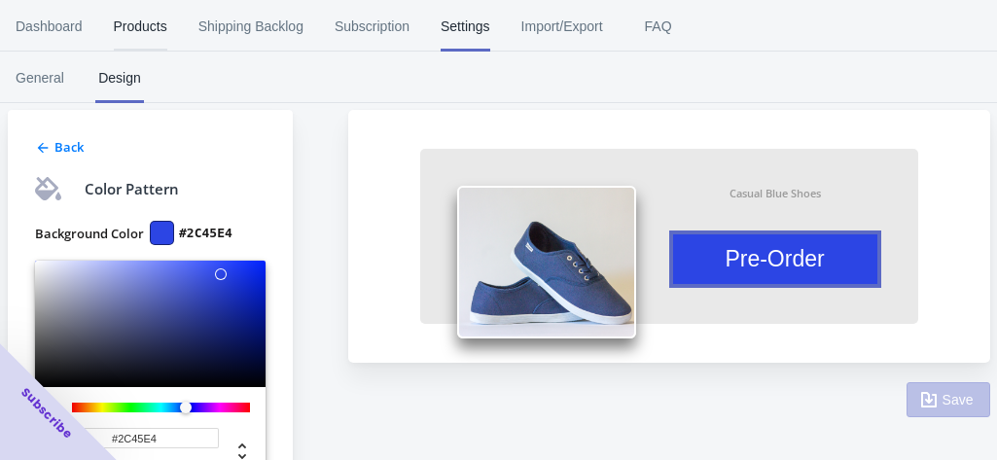
scroll to position [0, 0]
